Goal: Communication & Community: Ask a question

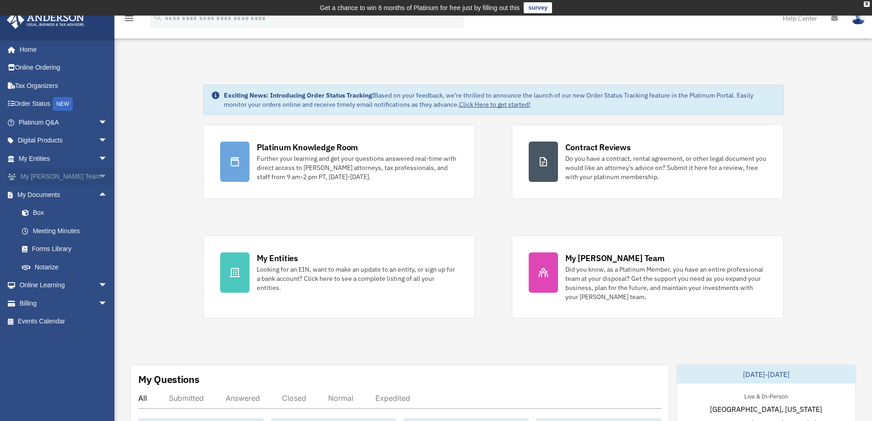
click at [98, 172] on span "arrow_drop_down" at bounding box center [107, 176] width 18 height 19
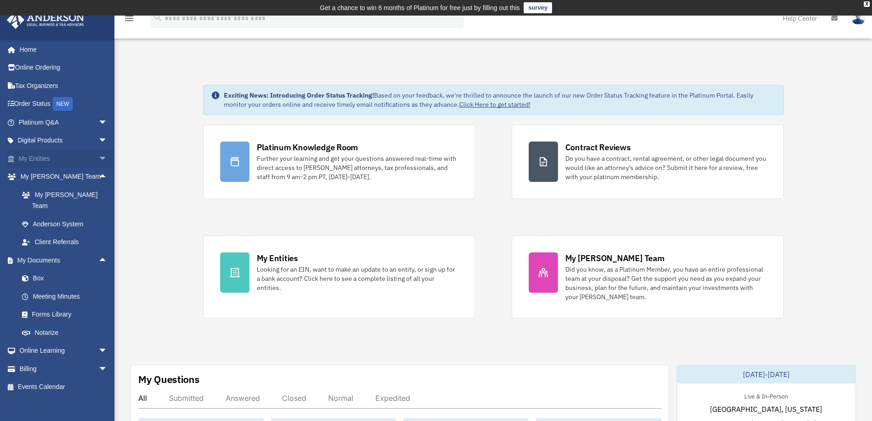
click at [98, 161] on span "arrow_drop_down" at bounding box center [107, 158] width 18 height 19
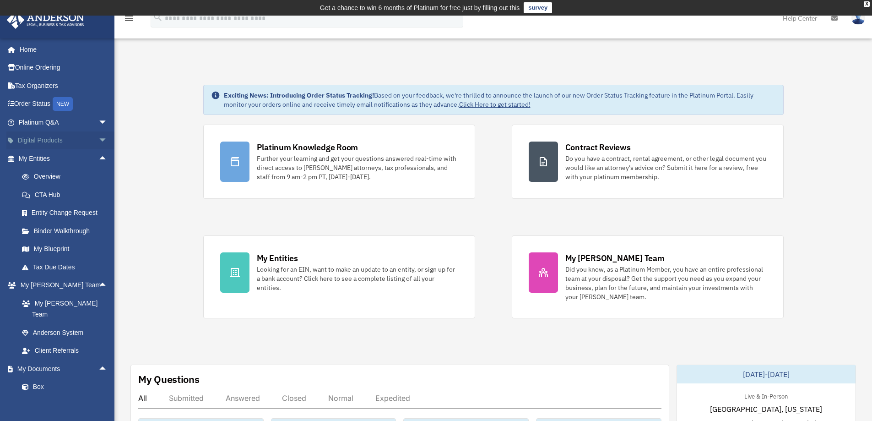
click at [98, 143] on span "arrow_drop_down" at bounding box center [107, 140] width 18 height 19
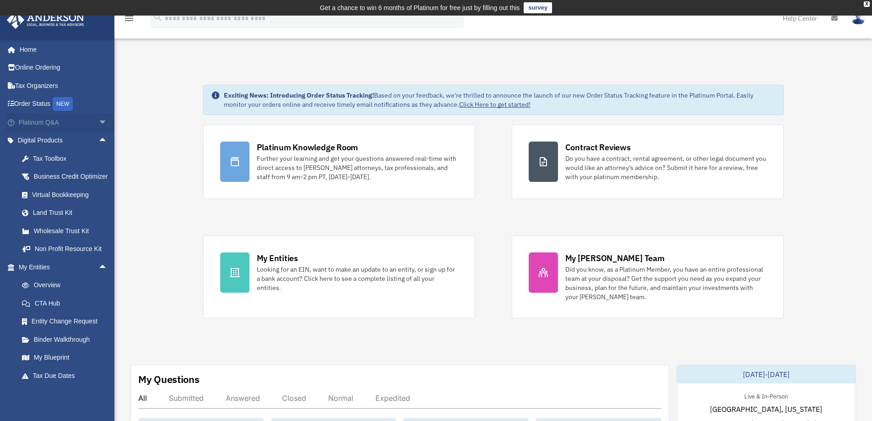
click at [98, 118] on span "arrow_drop_down" at bounding box center [107, 122] width 18 height 19
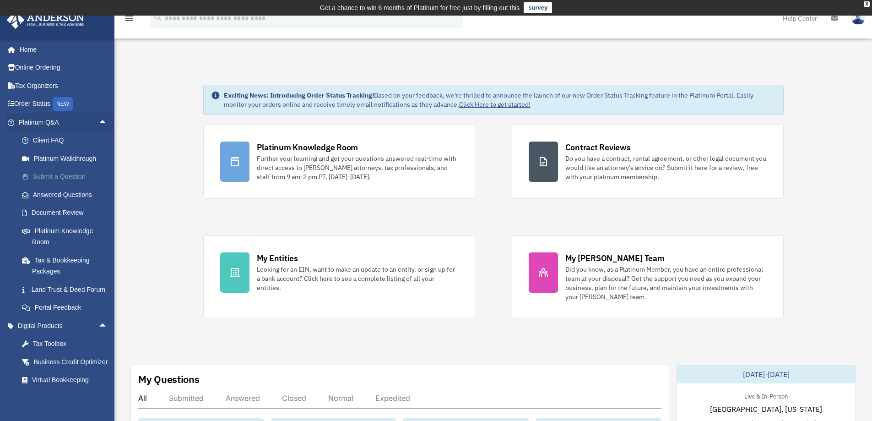
click at [61, 173] on link "Submit a Question" at bounding box center [67, 176] width 108 height 18
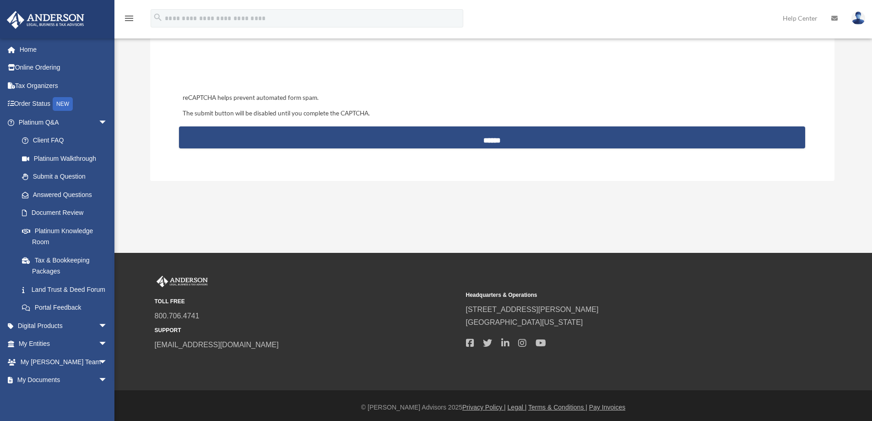
scroll to position [443, 0]
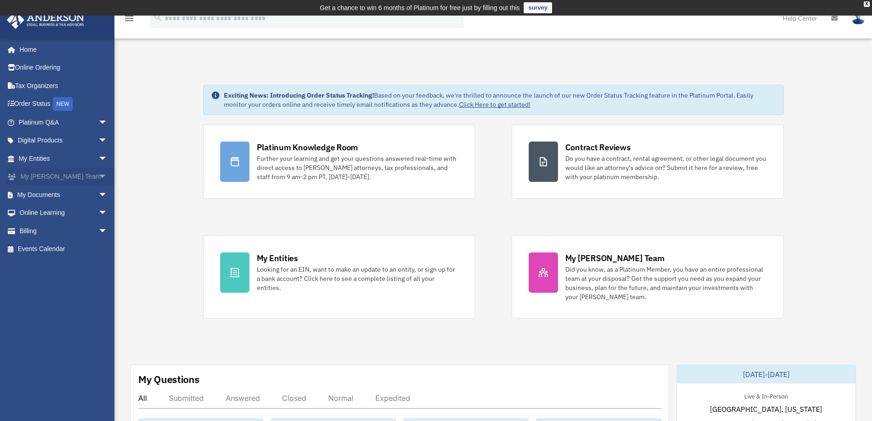
click at [100, 178] on span "arrow_drop_down" at bounding box center [107, 176] width 18 height 19
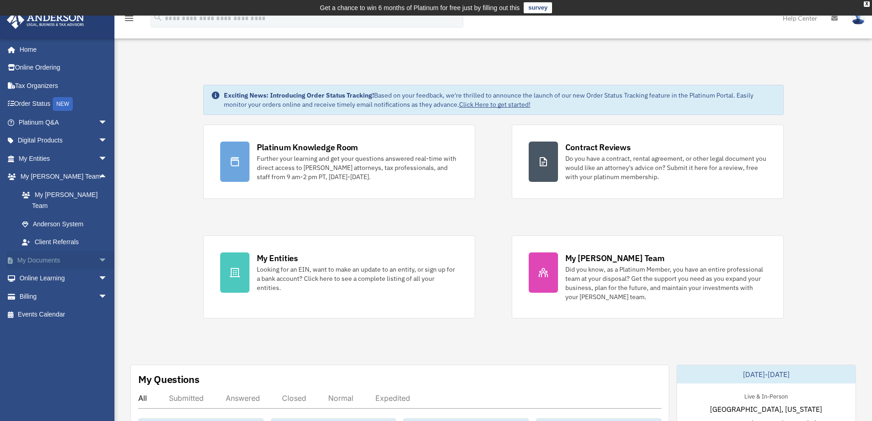
click at [98, 251] on span "arrow_drop_down" at bounding box center [107, 260] width 18 height 19
